Goal: Information Seeking & Learning: Learn about a topic

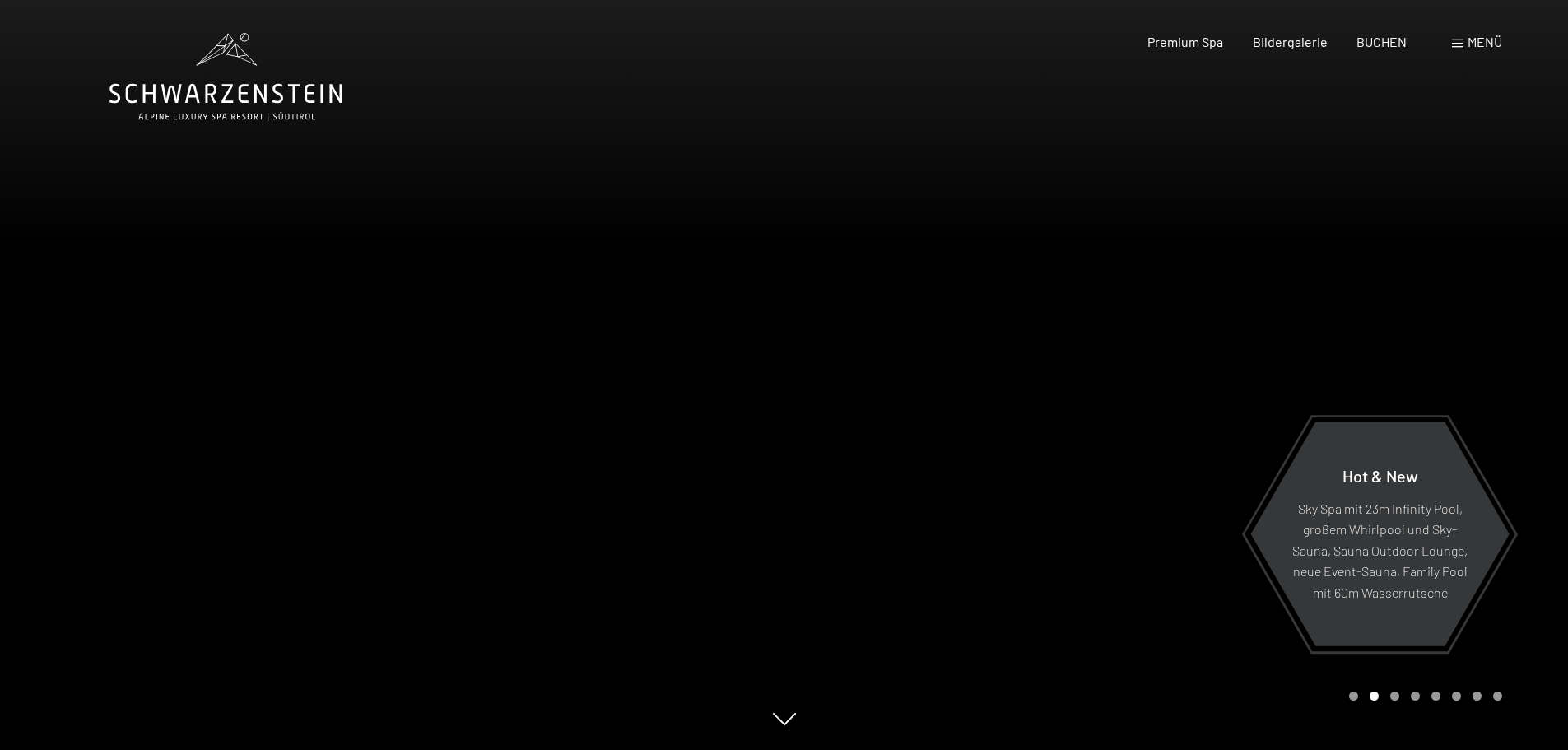
click at [1461, 39] on div "Menü" at bounding box center [1477, 42] width 50 height 18
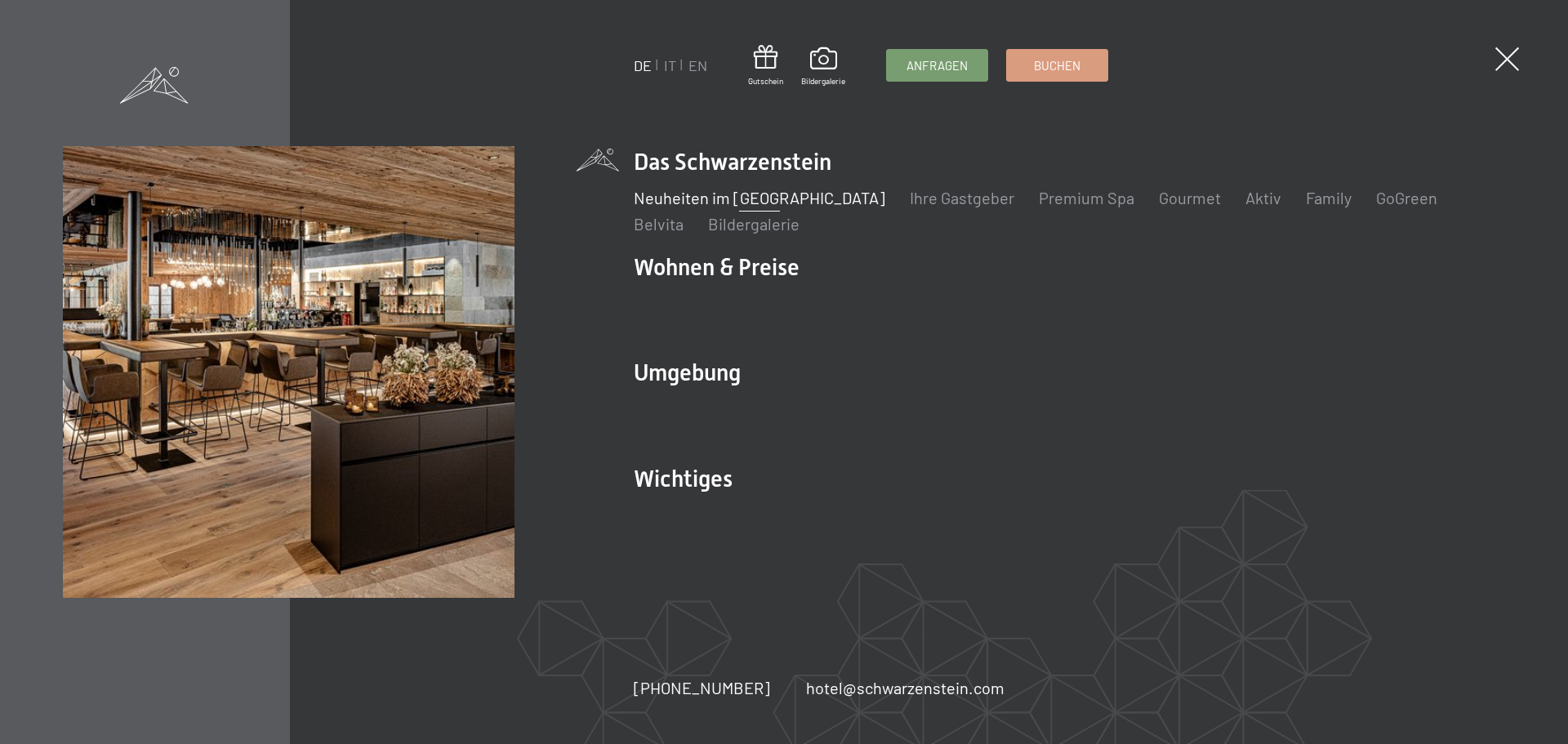
click at [776, 196] on link "Neuheiten im [GEOGRAPHIC_DATA]" at bounding box center [760, 198] width 252 height 20
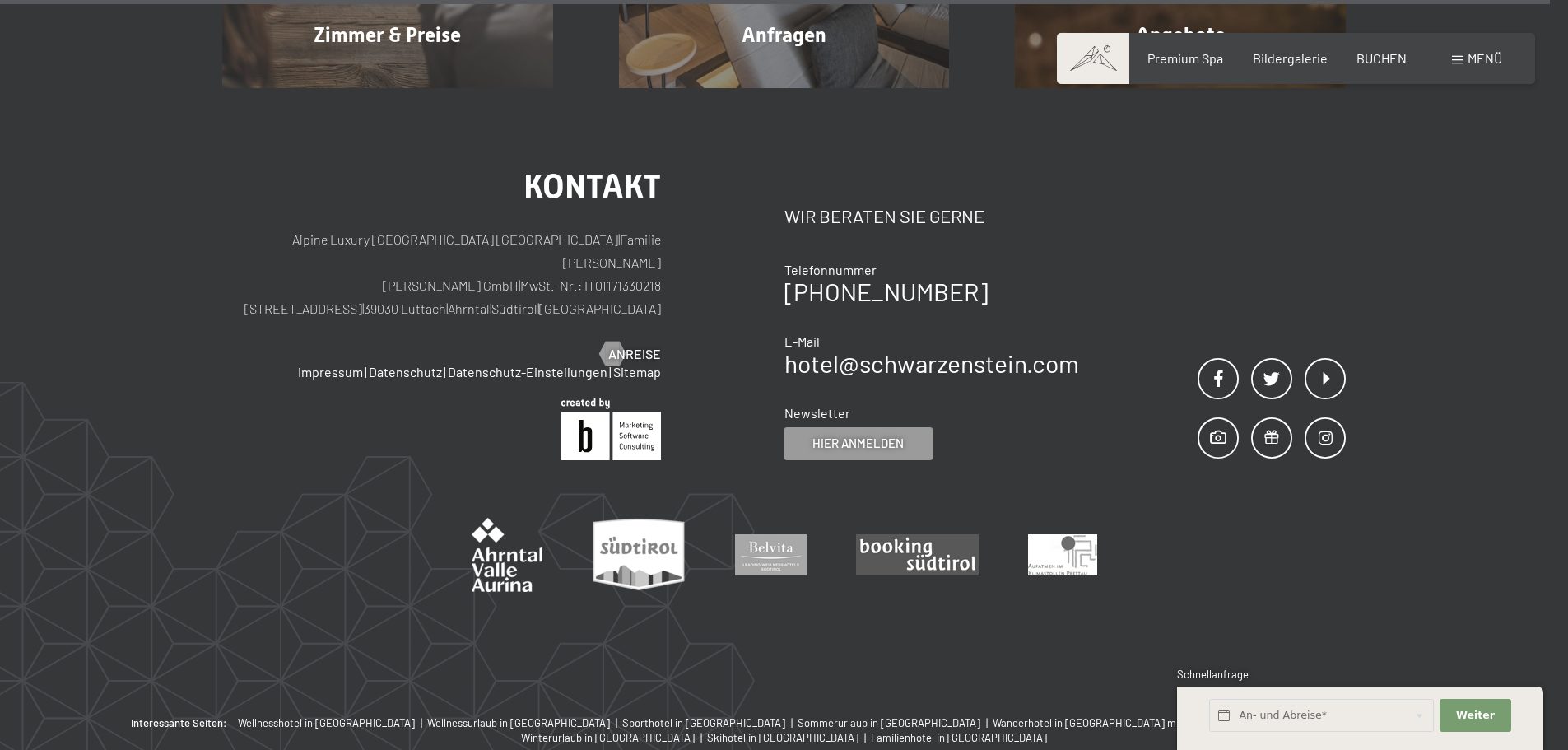
scroll to position [6972, 0]
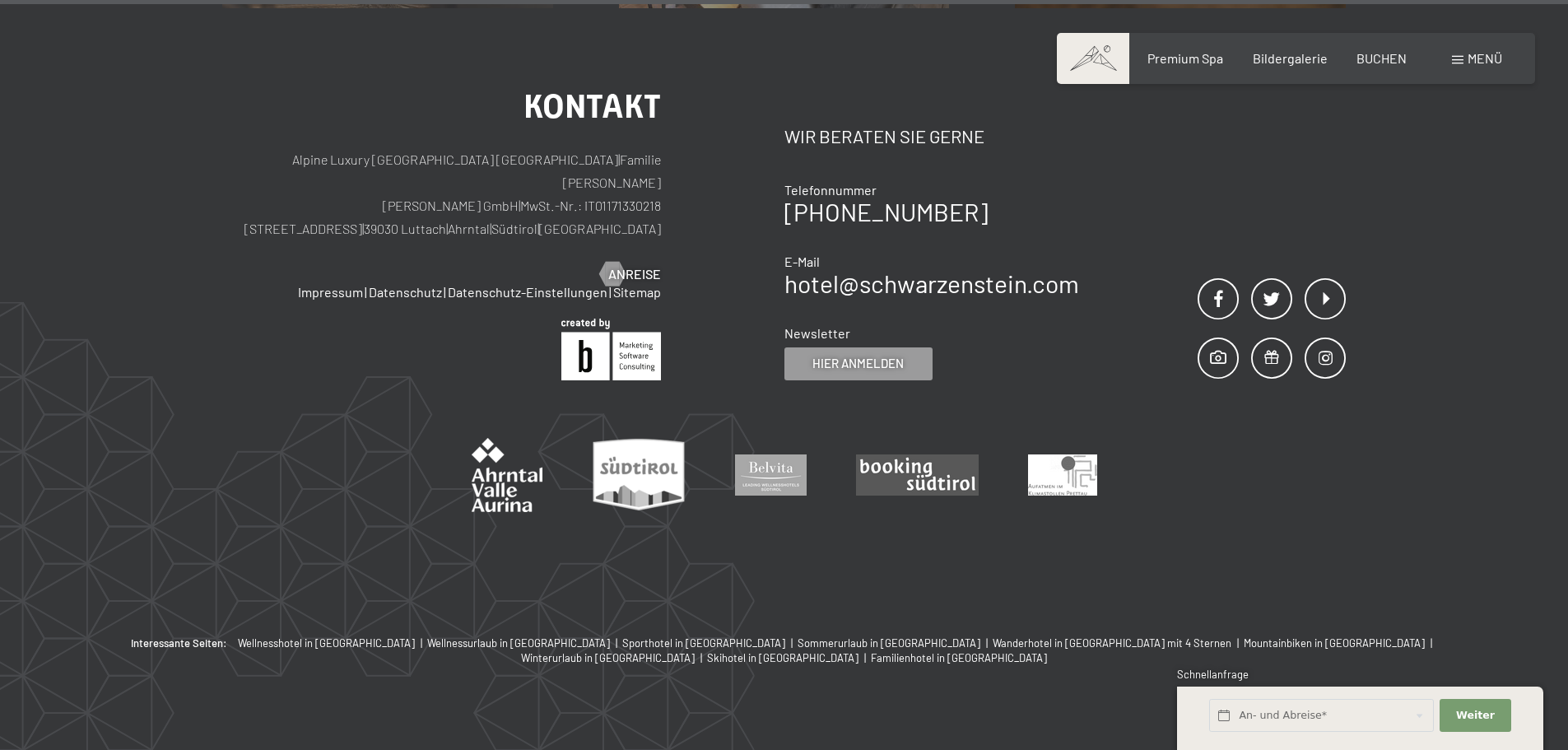
click at [1454, 53] on div "Menü" at bounding box center [1477, 59] width 50 height 18
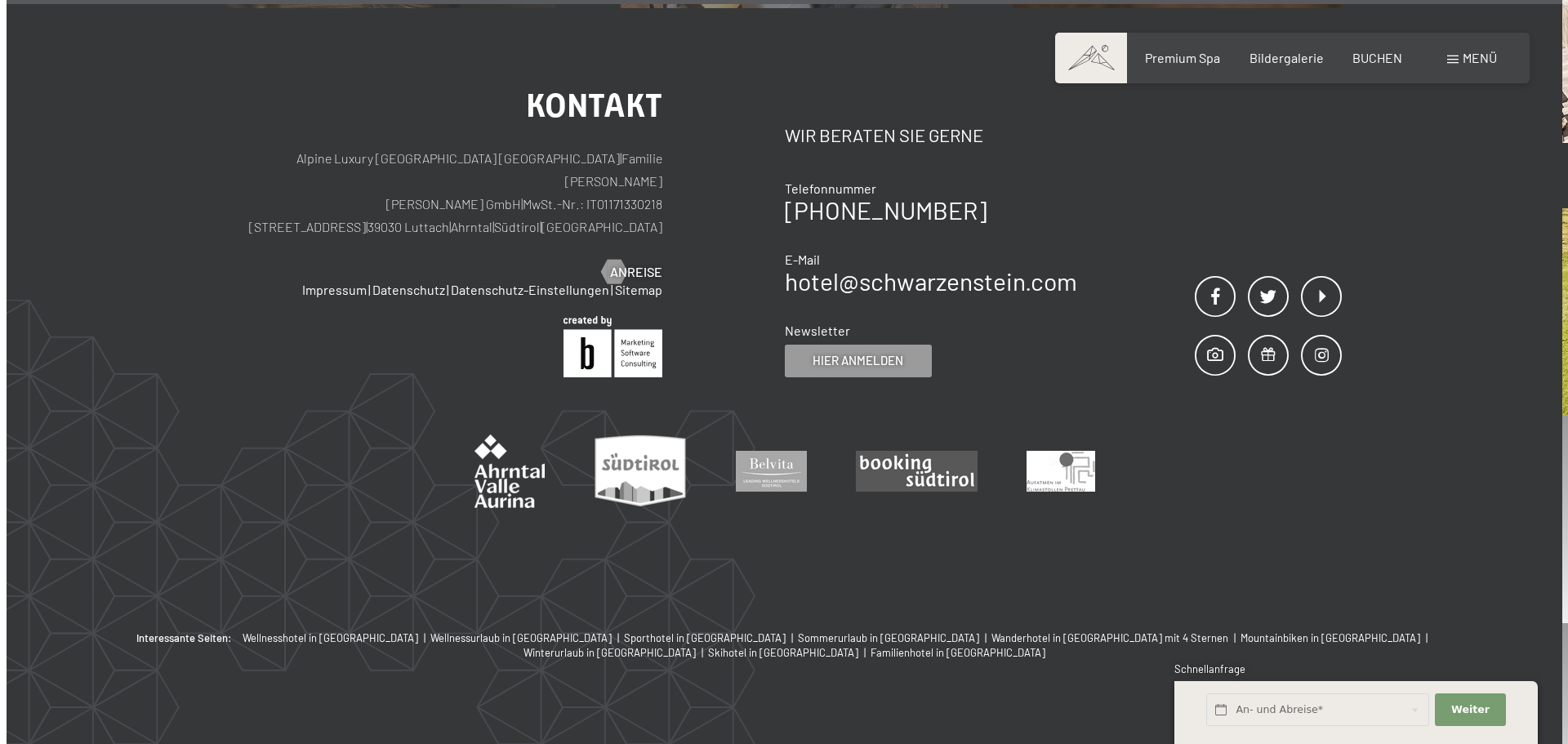
scroll to position [6951, 0]
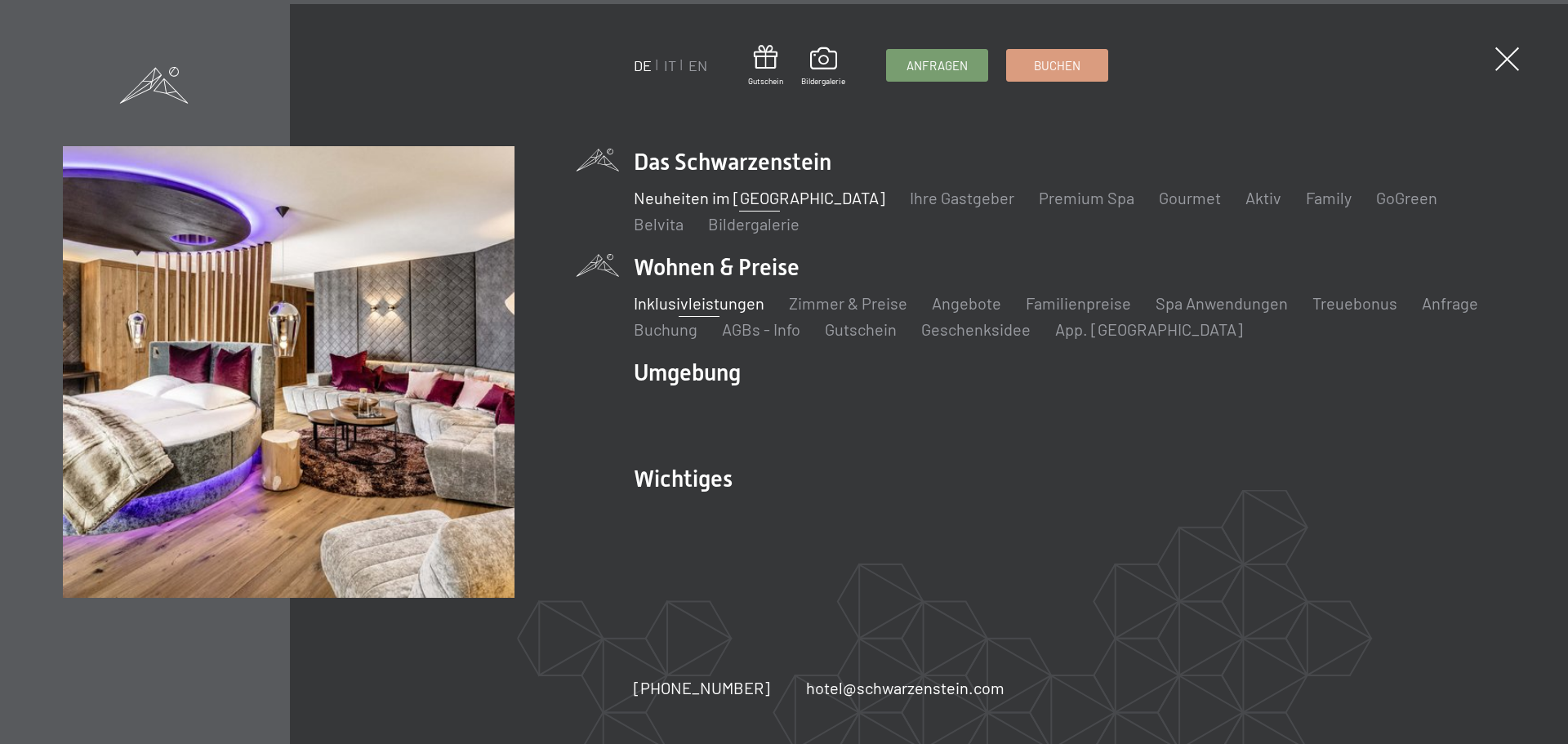
click at [716, 304] on link "Inklusivleistungen" at bounding box center [699, 303] width 130 height 20
